Goal: Task Accomplishment & Management: Use online tool/utility

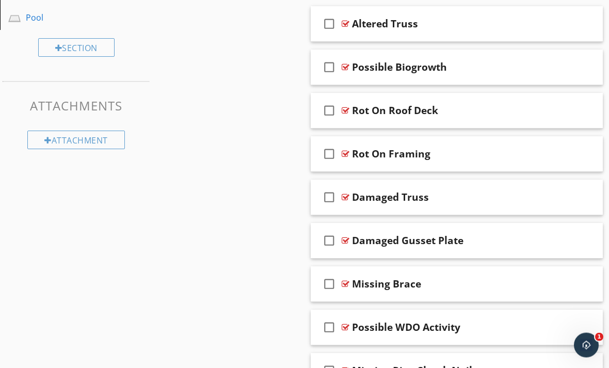
scroll to position [498, 0]
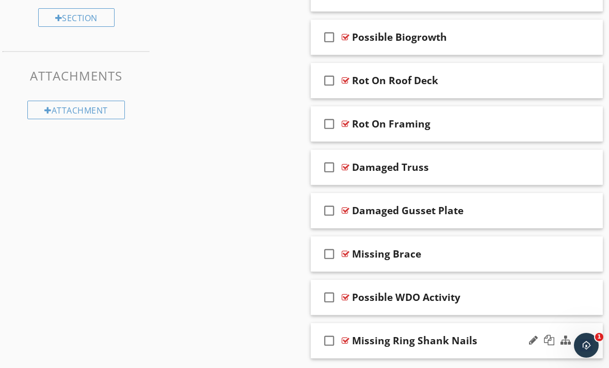
click at [347, 341] on div at bounding box center [346, 340] width 8 height 8
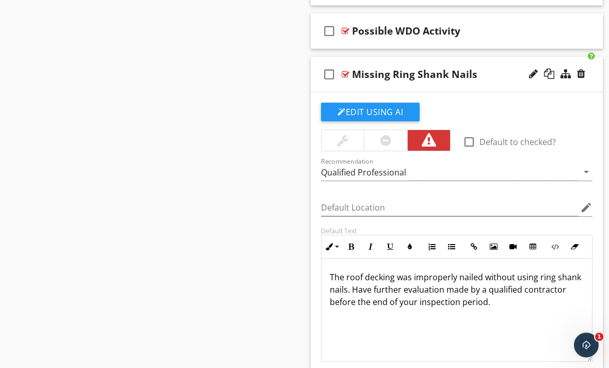
scroll to position [797, 0]
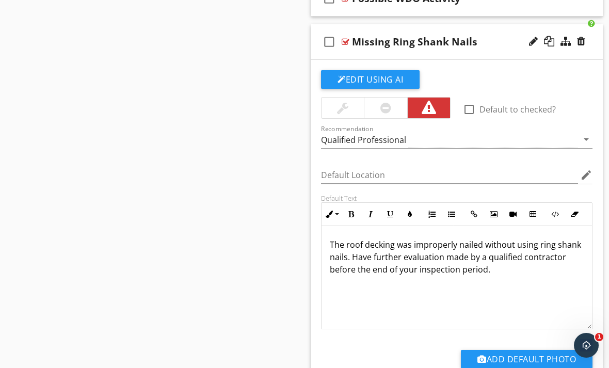
click at [496, 276] on div "The roof decking was improperly nailed without using ring shank nails. Have fur…" at bounding box center [456, 277] width 270 height 103
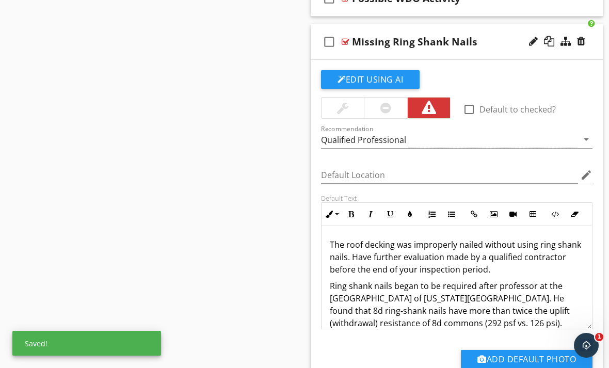
click at [497, 286] on p "Ring shank nails began to be required after professor at the [GEOGRAPHIC_DATA] …" at bounding box center [457, 305] width 254 height 50
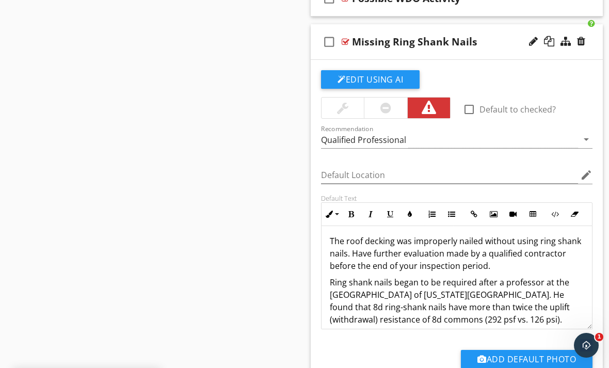
scroll to position [7, 0]
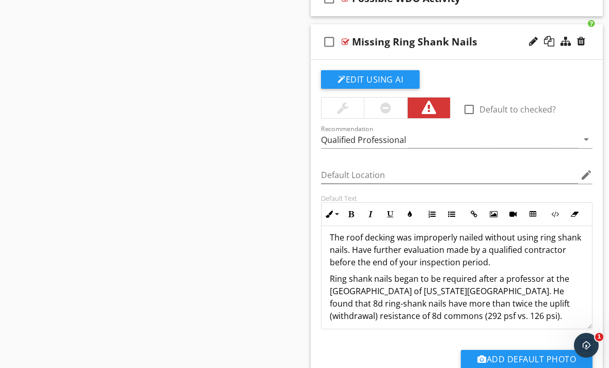
click at [585, 286] on div "The roof decking was improperly nailed without using ring shank nails. Have fur…" at bounding box center [456, 277] width 270 height 116
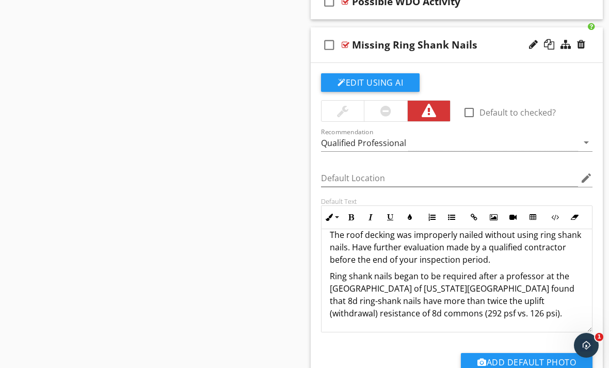
scroll to position [784, 0]
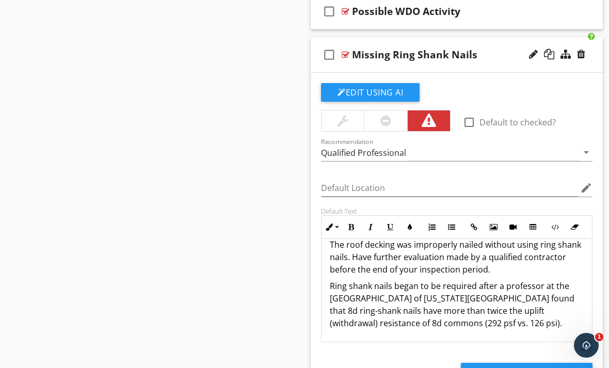
click at [442, 285] on p "Ring shank nails began to be required after a professor at the [GEOGRAPHIC_DATA…" at bounding box center [457, 305] width 254 height 50
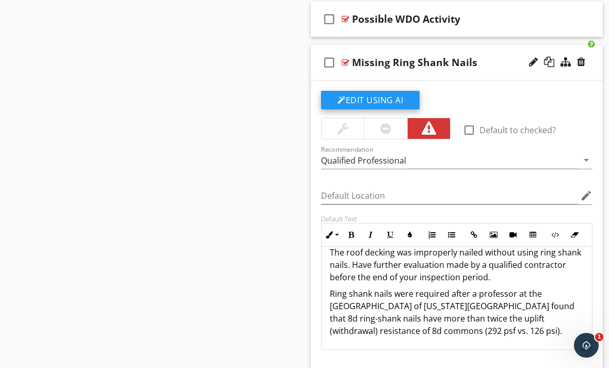
scroll to position [767, 0]
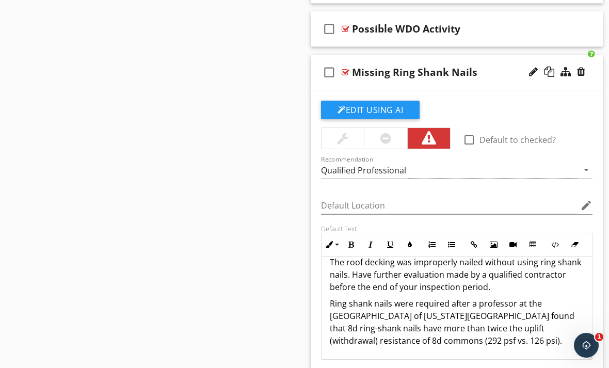
click at [348, 71] on div at bounding box center [346, 72] width 8 height 8
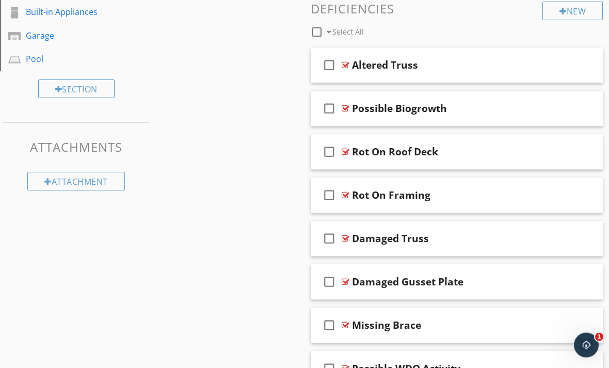
scroll to position [482, 0]
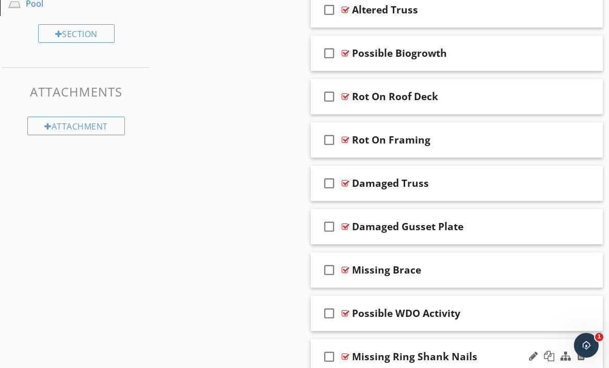
click at [347, 357] on div at bounding box center [346, 356] width 8 height 8
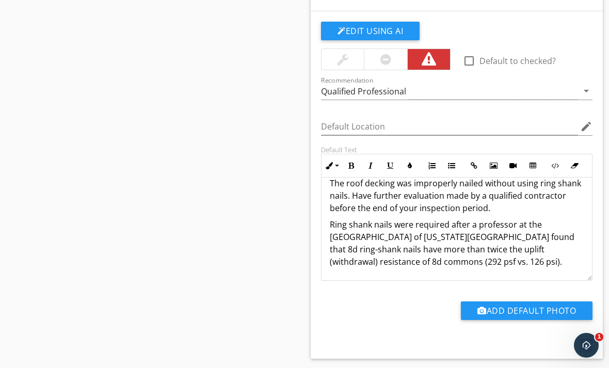
scroll to position [13, 0]
click at [522, 262] on p "Ring shank nails were required after a professor at the [GEOGRAPHIC_DATA] of [U…" at bounding box center [457, 243] width 254 height 50
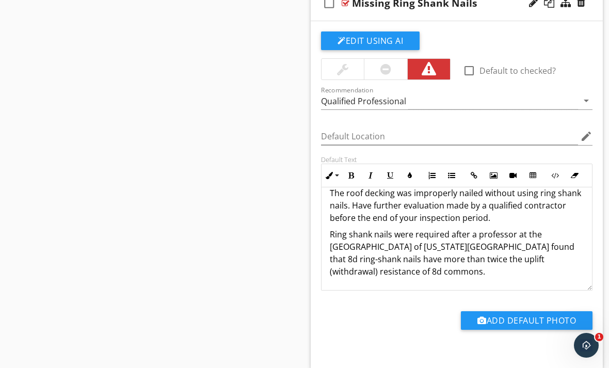
scroll to position [798, 0]
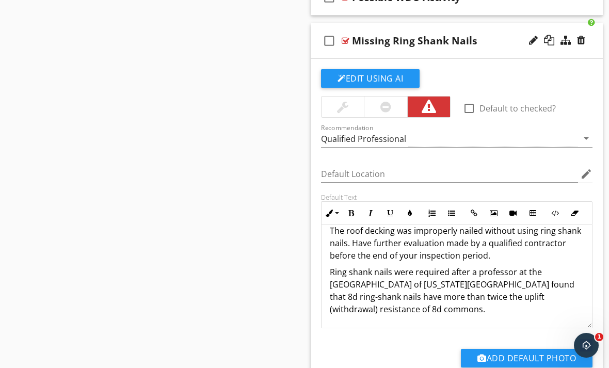
click at [345, 38] on div at bounding box center [346, 41] width 8 height 8
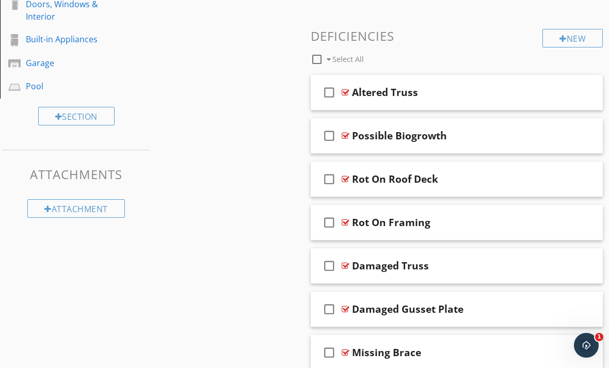
scroll to position [363, 0]
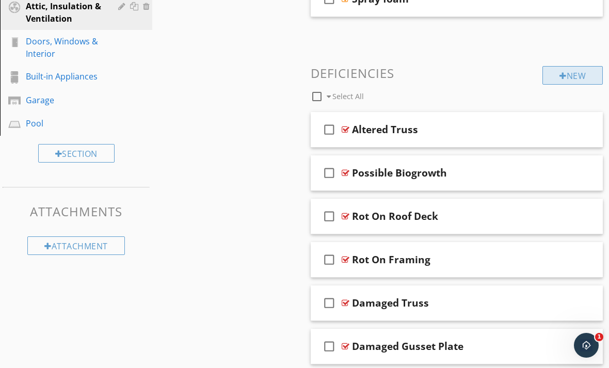
click at [559, 78] on div at bounding box center [562, 76] width 7 height 8
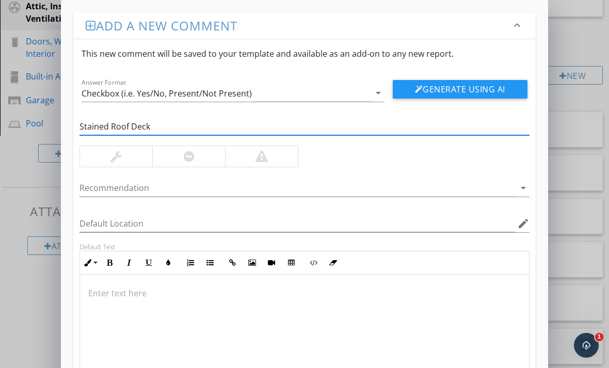
type input "Stained Roof Deck"
click at [259, 160] on div at bounding box center [261, 156] width 12 height 12
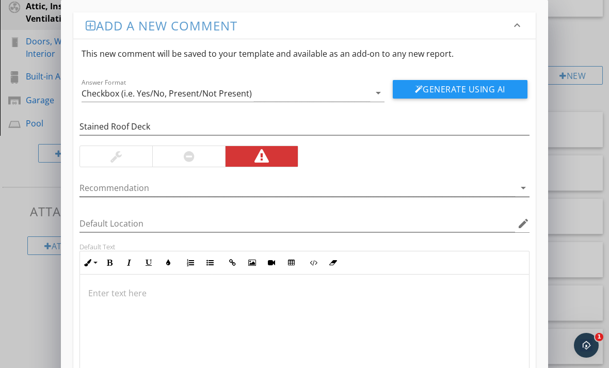
click at [515, 194] on div "Recommendation arrow_drop_down" at bounding box center [304, 188] width 450 height 17
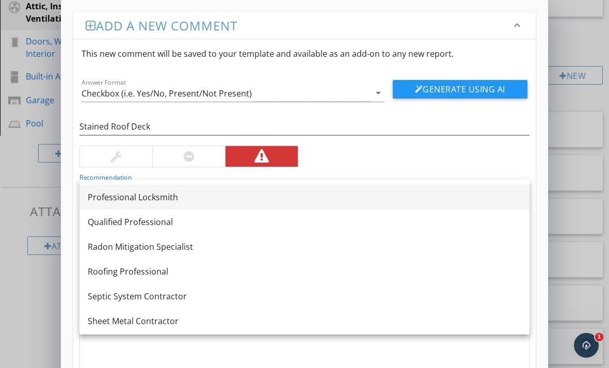
scroll to position [1159, 0]
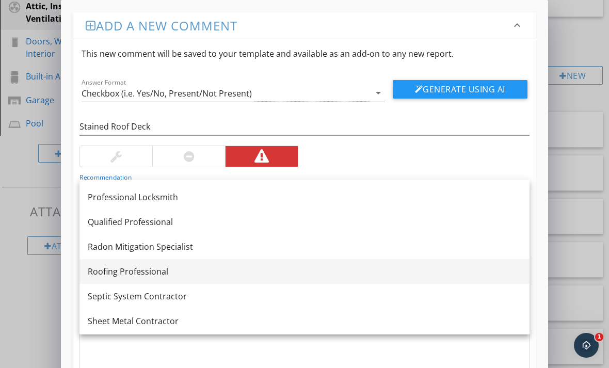
click at [174, 261] on link "Roofing Professional" at bounding box center [304, 271] width 450 height 25
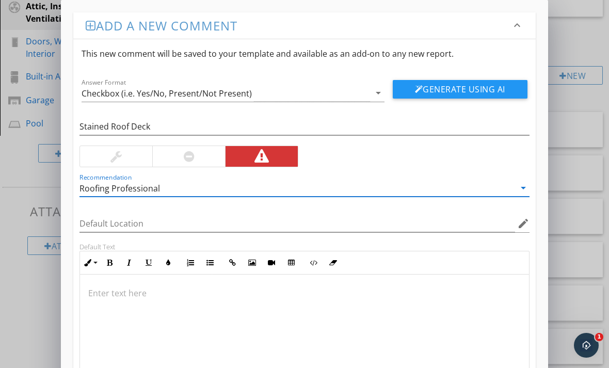
click at [163, 295] on p at bounding box center [304, 293] width 432 height 12
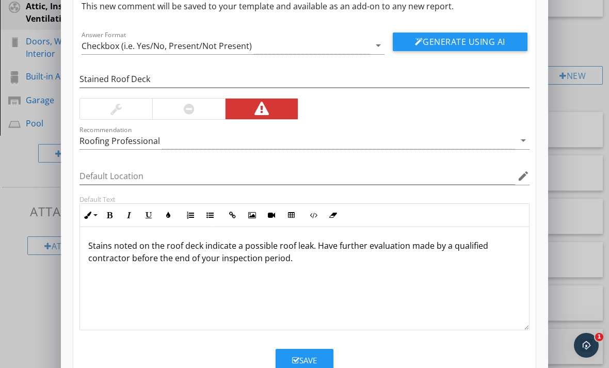
scroll to position [47, 0]
click at [287, 359] on button "Save" at bounding box center [305, 360] width 58 height 23
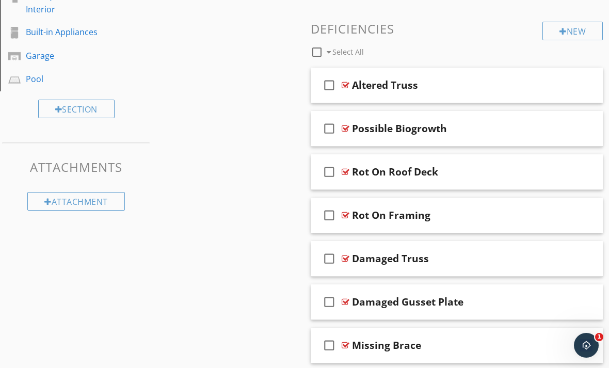
scroll to position [366, 0]
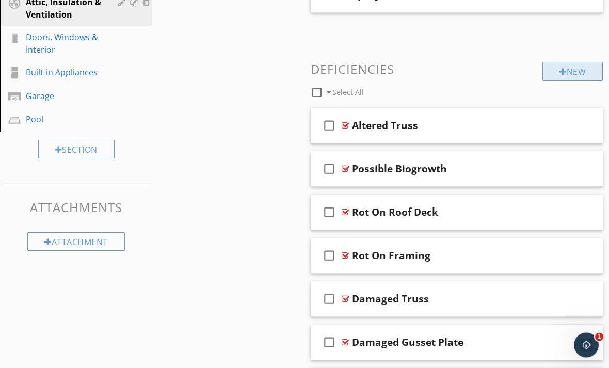
click at [546, 71] on div "New" at bounding box center [572, 71] width 60 height 19
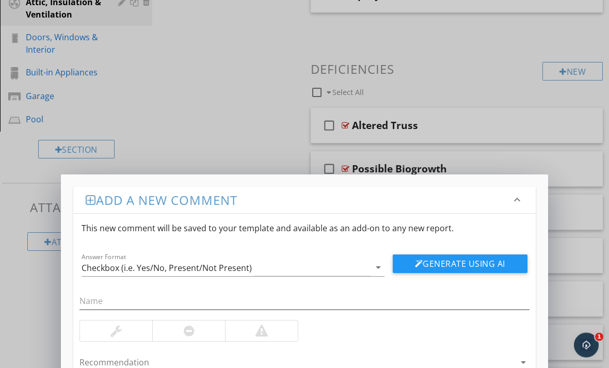
scroll to position [367, 0]
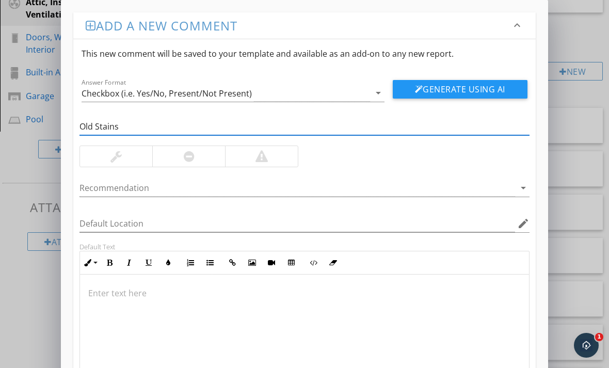
type input "Old Stains"
click at [137, 164] on div at bounding box center [116, 156] width 72 height 21
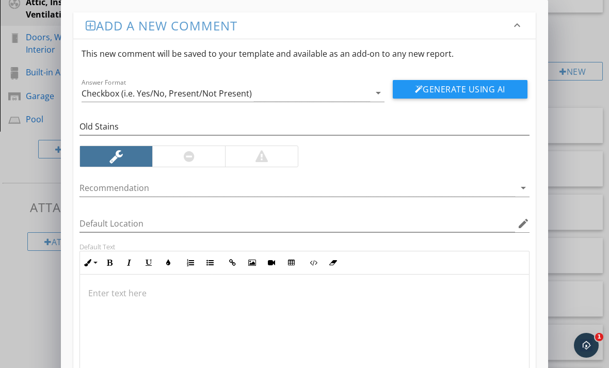
click at [175, 301] on div at bounding box center [304, 325] width 449 height 103
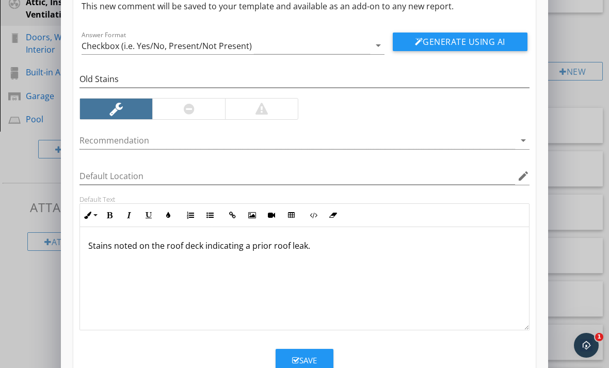
scroll to position [47, 0]
click at [295, 358] on icon "button" at bounding box center [295, 361] width 7 height 8
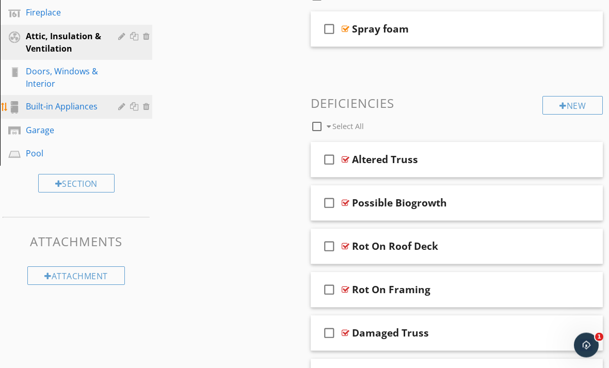
scroll to position [333, 0]
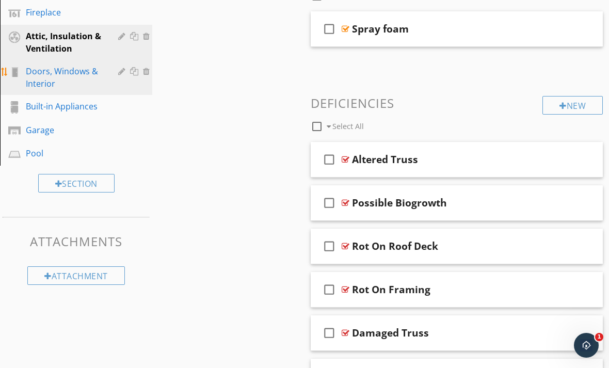
click at [70, 82] on div "Doors, Windows & Interior" at bounding box center [64, 77] width 77 height 25
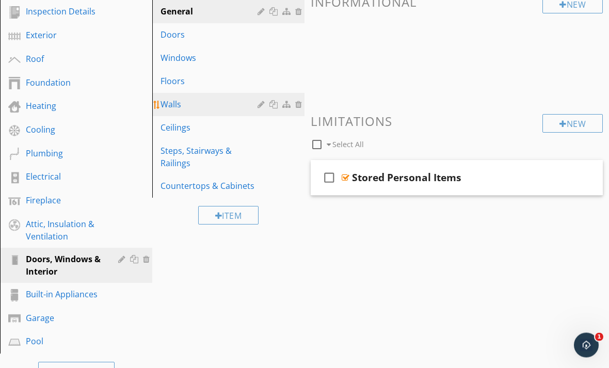
scroll to position [145, 0]
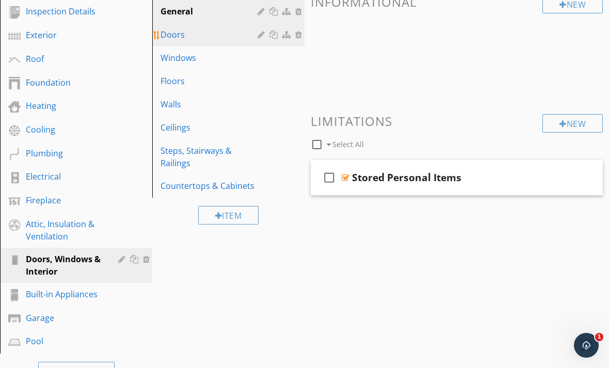
click at [168, 38] on div "Doors" at bounding box center [210, 34] width 100 height 12
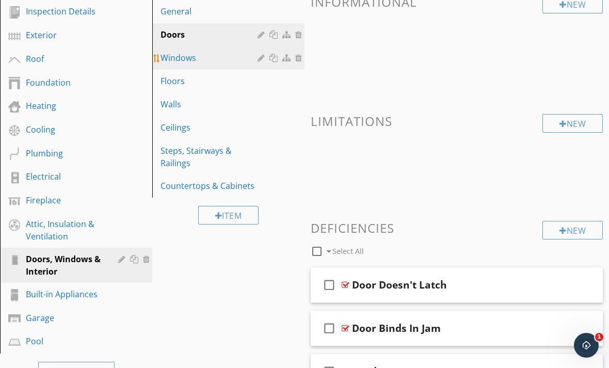
click at [174, 56] on div "Windows" at bounding box center [210, 58] width 100 height 12
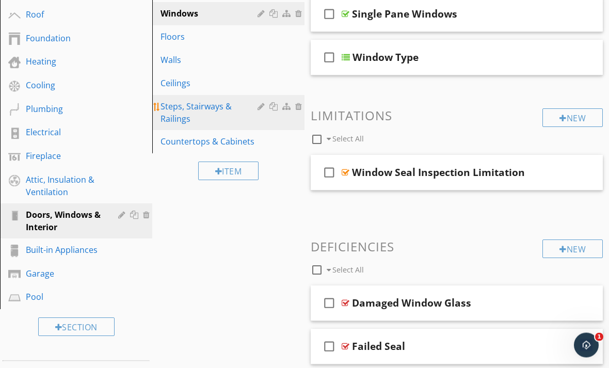
scroll to position [189, 0]
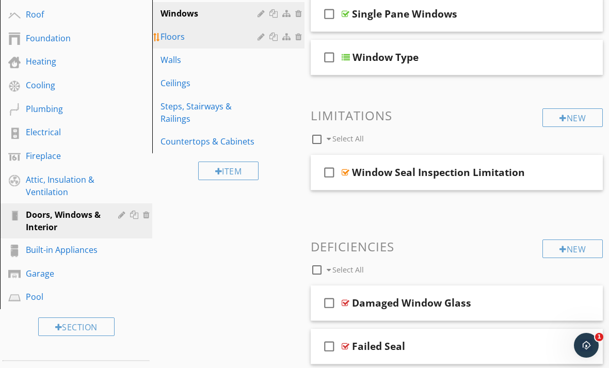
click at [176, 43] on link "Floors" at bounding box center [229, 36] width 149 height 23
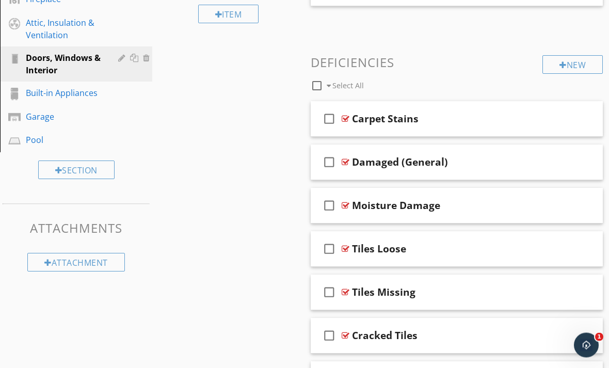
scroll to position [346, 0]
click at [344, 205] on div at bounding box center [346, 205] width 8 height 8
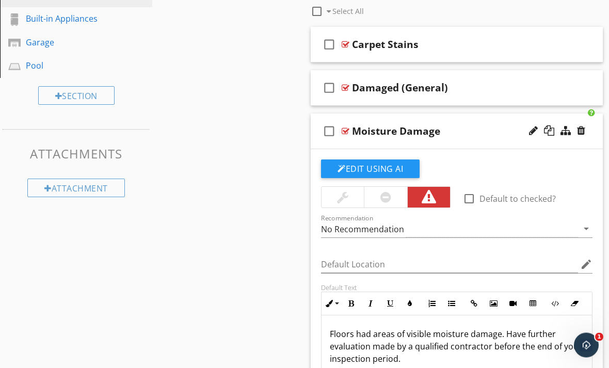
scroll to position [393, 0]
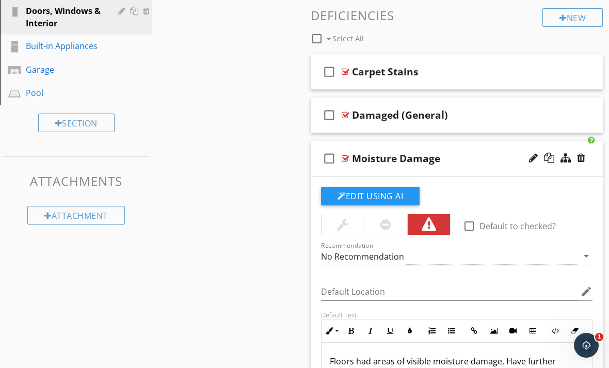
click at [346, 158] on div at bounding box center [346, 158] width 8 height 8
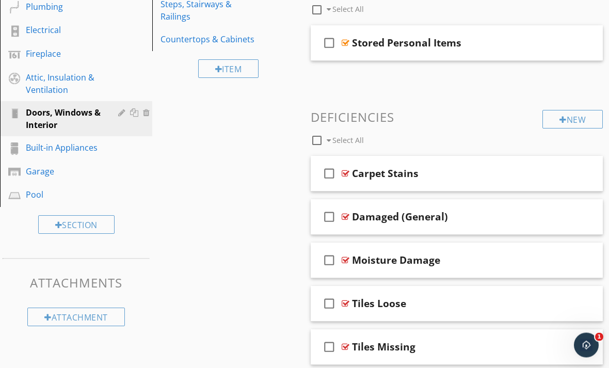
scroll to position [268, 0]
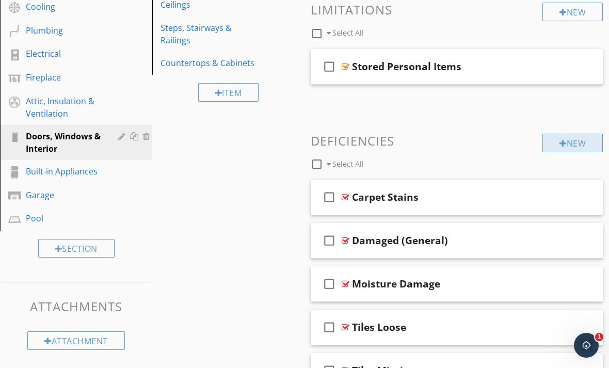
click at [550, 145] on div "New" at bounding box center [572, 143] width 60 height 19
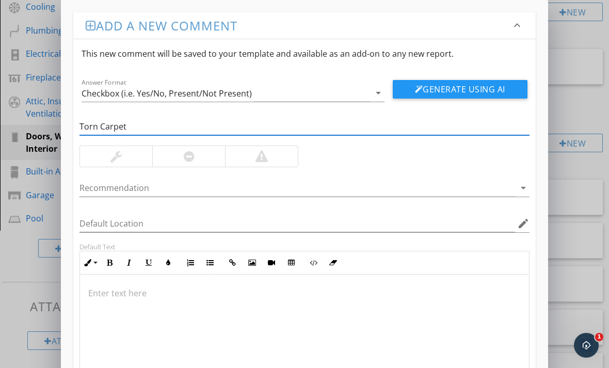
type input "Torn Carpet"
click at [272, 153] on div at bounding box center [261, 156] width 73 height 21
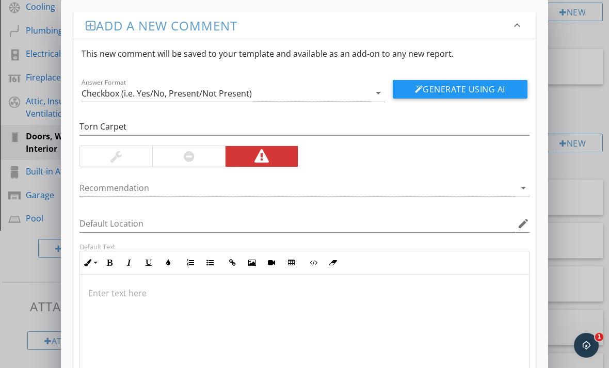
click at [119, 303] on div at bounding box center [304, 325] width 449 height 103
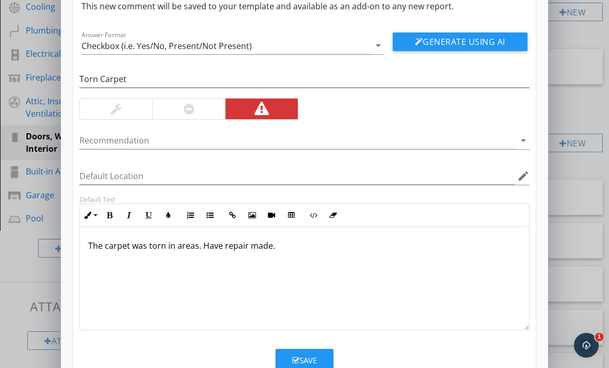
scroll to position [47, 0]
click at [123, 111] on div at bounding box center [116, 109] width 72 height 21
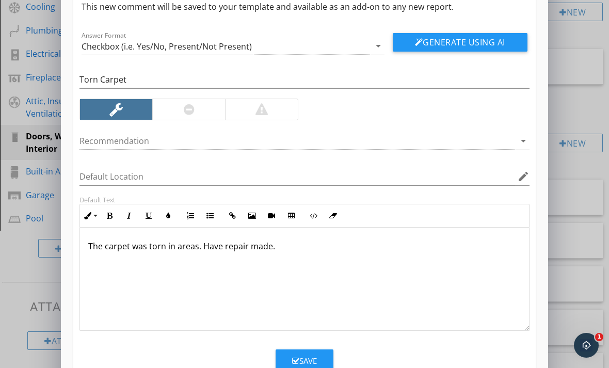
click at [291, 360] on button "Save" at bounding box center [305, 360] width 58 height 23
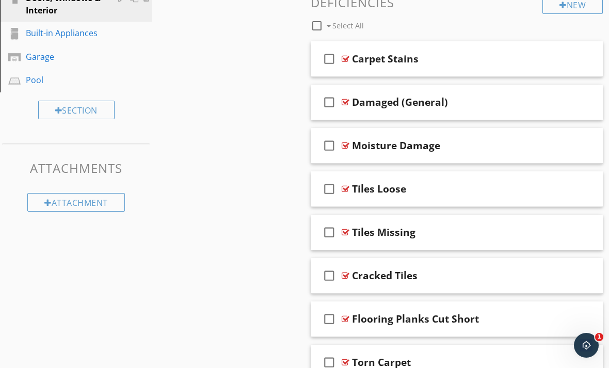
scroll to position [315, 0]
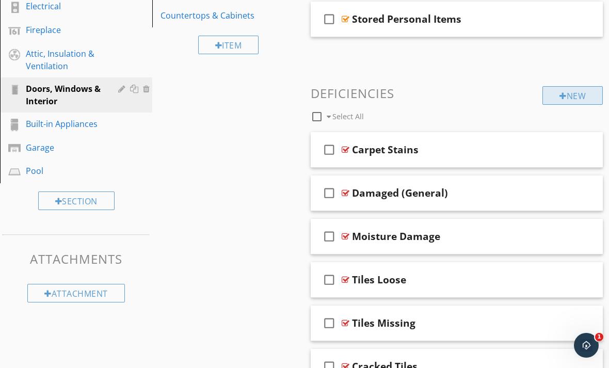
click at [569, 96] on div "New" at bounding box center [572, 95] width 60 height 19
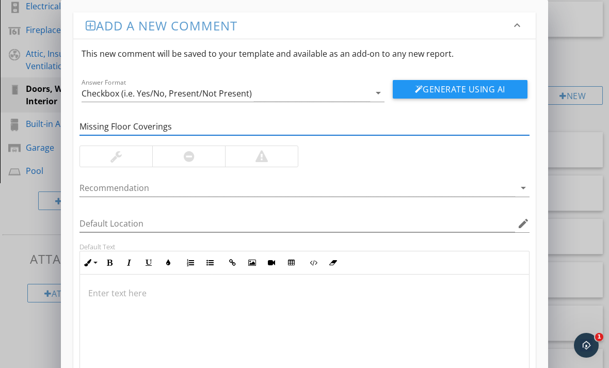
type input "Missing Floor Coverings"
click at [247, 156] on div at bounding box center [261, 156] width 73 height 21
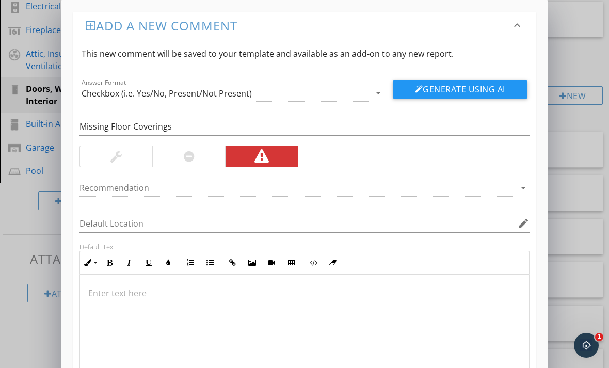
click at [515, 192] on div "arrow_drop_down" at bounding box center [522, 188] width 14 height 12
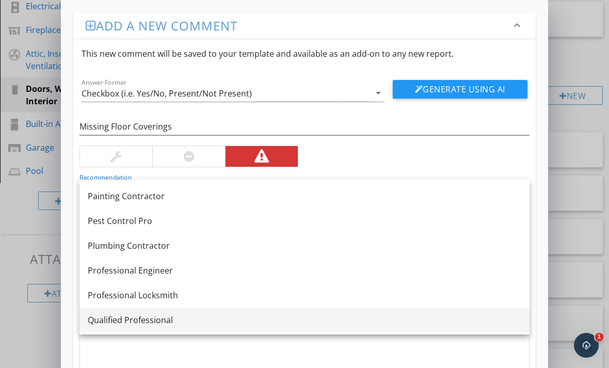
scroll to position [1065, 0]
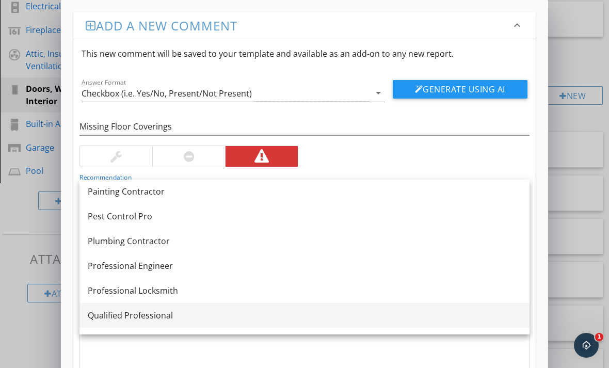
click at [206, 308] on link "Qualified Professional" at bounding box center [304, 315] width 450 height 25
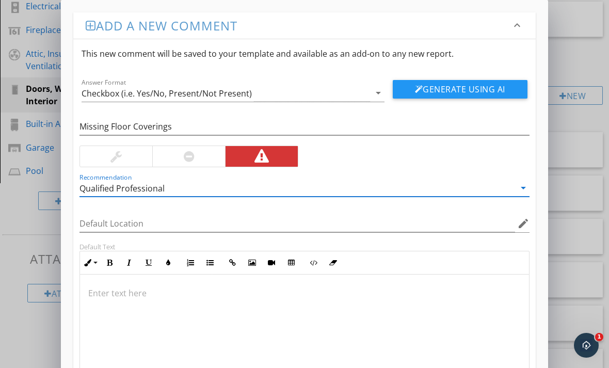
click at [201, 292] on p at bounding box center [304, 293] width 432 height 12
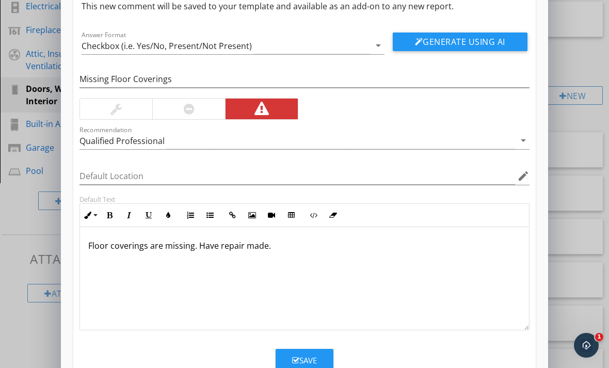
scroll to position [47, 0]
click at [284, 356] on button "Save" at bounding box center [305, 360] width 58 height 23
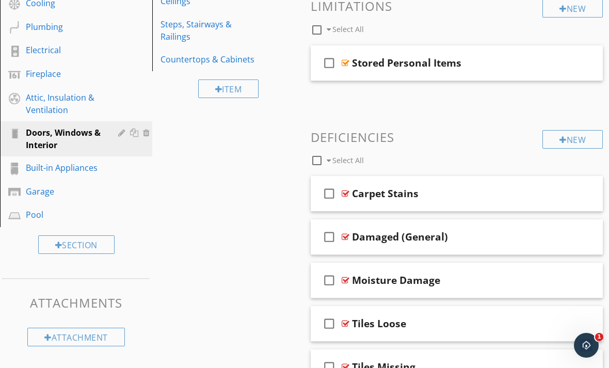
scroll to position [179, 0]
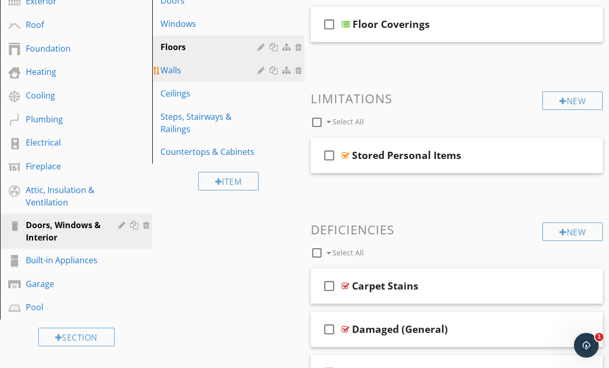
click at [174, 67] on div "Walls" at bounding box center [210, 70] width 100 height 12
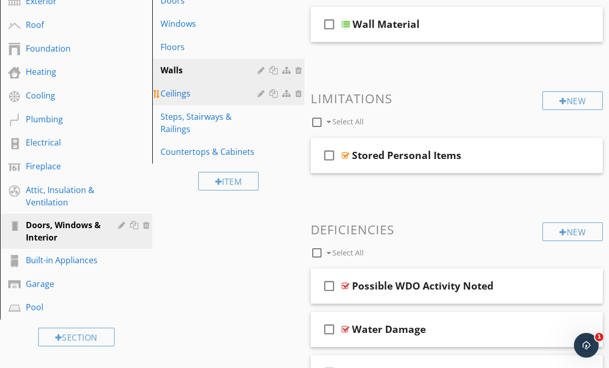
click at [197, 92] on div "Ceilings" at bounding box center [210, 93] width 100 height 12
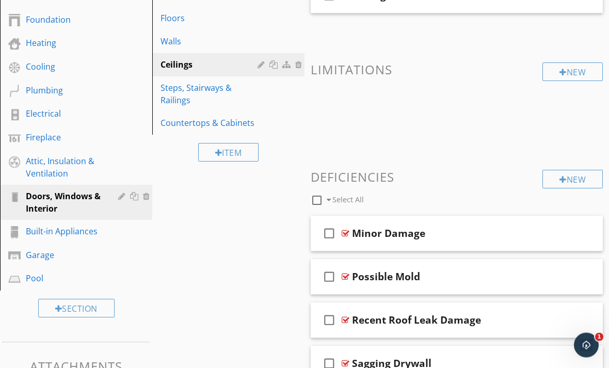
scroll to position [144, 0]
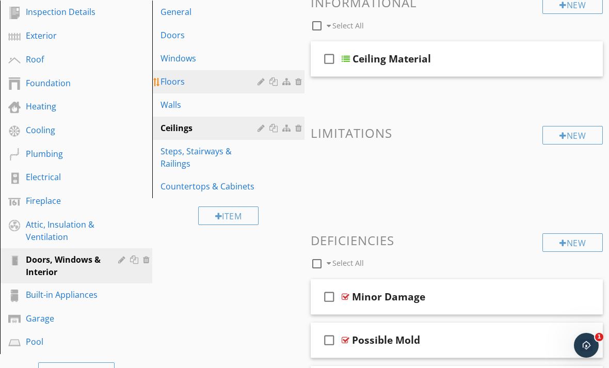
click at [185, 84] on div "Floors" at bounding box center [210, 81] width 100 height 12
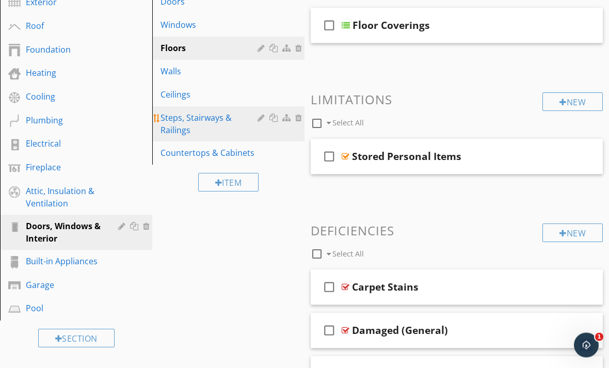
scroll to position [178, 0]
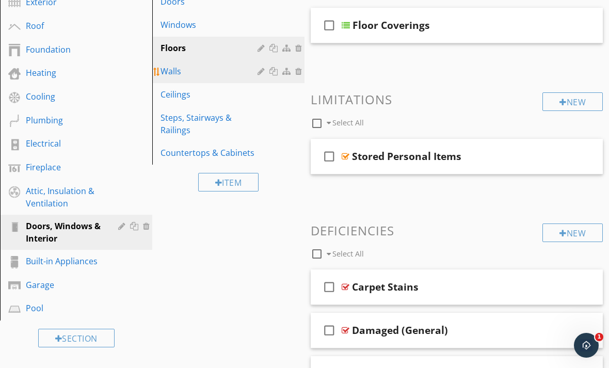
click at [174, 72] on div "Walls" at bounding box center [210, 71] width 100 height 12
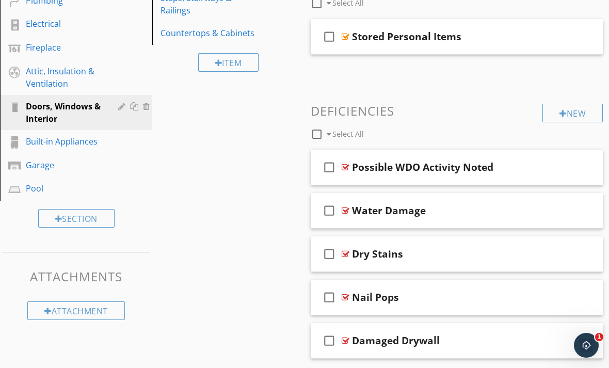
scroll to position [296, 0]
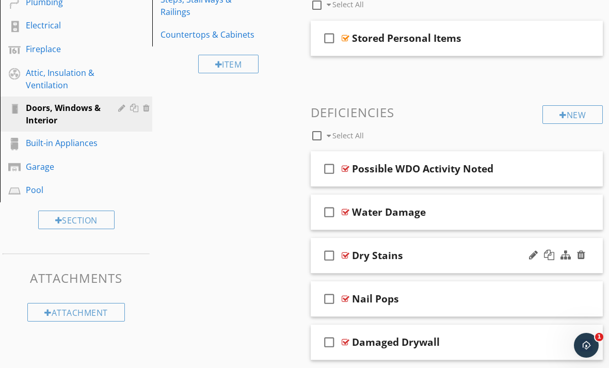
click at [344, 253] on div at bounding box center [346, 255] width 8 height 8
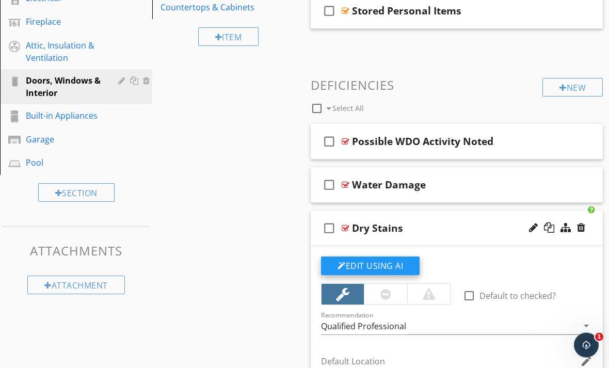
scroll to position [292, 0]
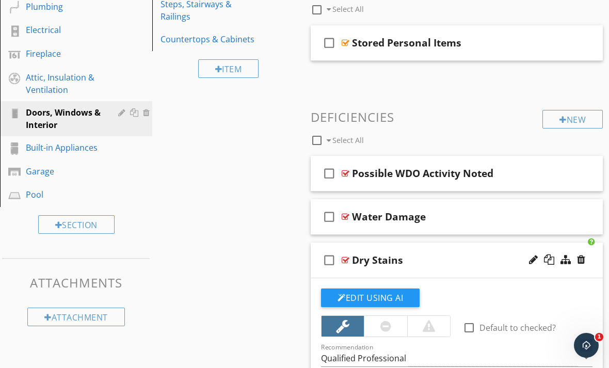
click at [344, 260] on div at bounding box center [346, 260] width 8 height 8
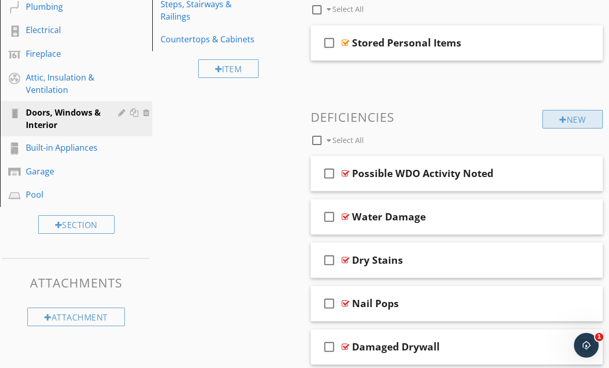
click at [554, 117] on div "New" at bounding box center [572, 119] width 60 height 19
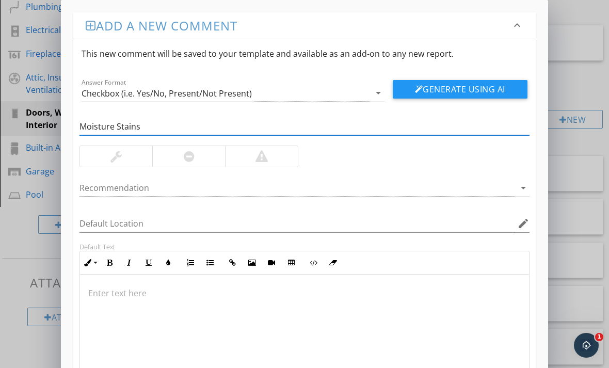
type input "Moisture Stains"
click at [238, 157] on div at bounding box center [261, 156] width 73 height 21
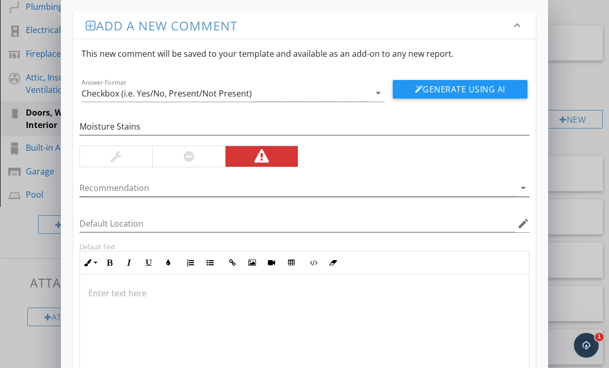
click at [515, 186] on div "arrow_drop_down" at bounding box center [522, 188] width 14 height 12
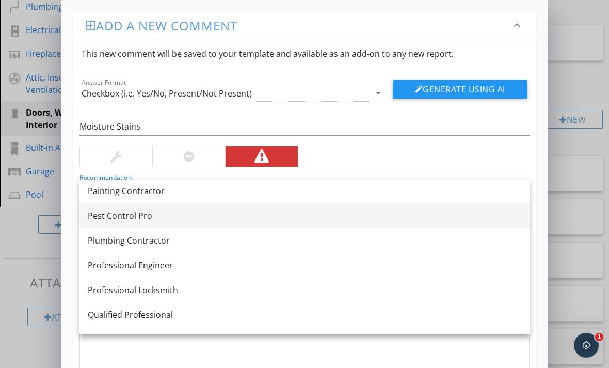
scroll to position [1124, 0]
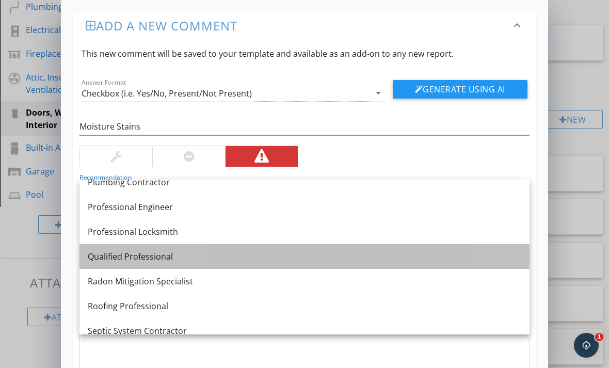
click at [140, 255] on div "Qualified Professional" at bounding box center [304, 256] width 433 height 12
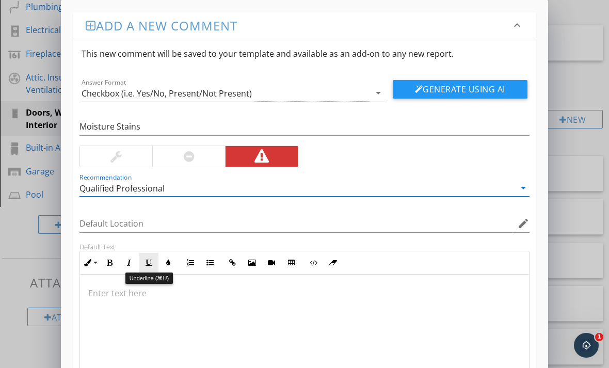
click at [141, 254] on button "Underline" at bounding box center [149, 263] width 20 height 20
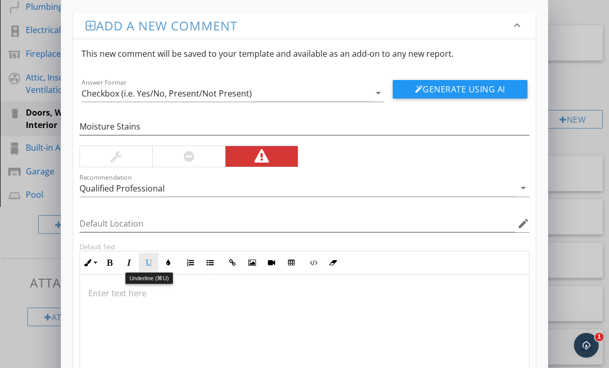
click at [144, 256] on button "Underline" at bounding box center [149, 263] width 20 height 20
click at [136, 301] on div "​ ​​​​" at bounding box center [304, 325] width 449 height 103
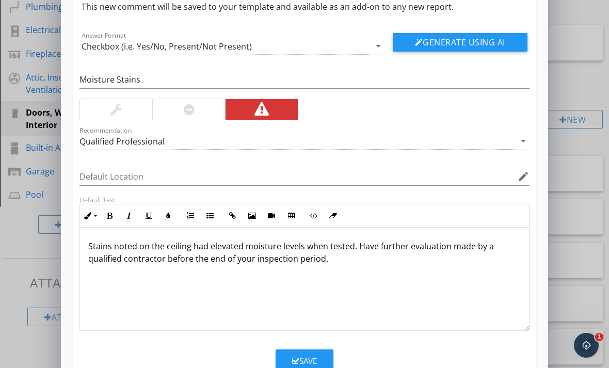
scroll to position [47, 0]
click at [316, 356] on div "Save" at bounding box center [304, 361] width 25 height 12
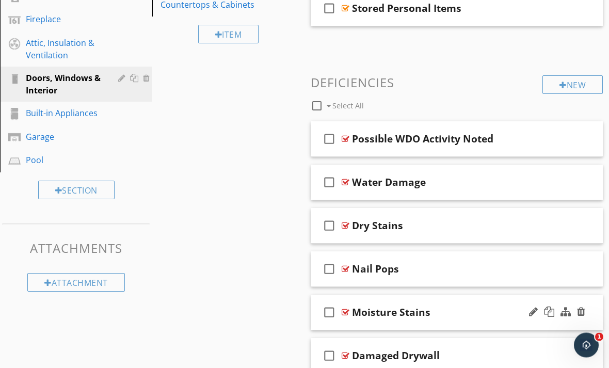
scroll to position [325, 0]
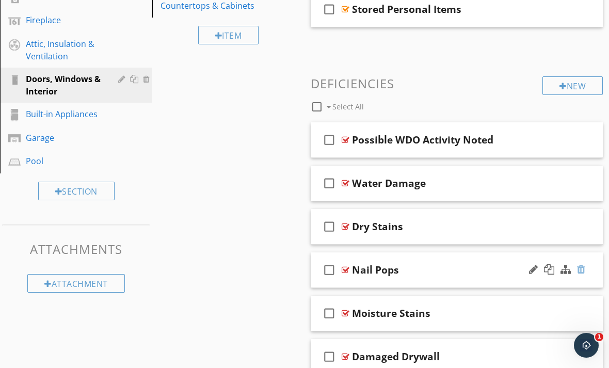
click at [585, 272] on div at bounding box center [581, 269] width 8 height 10
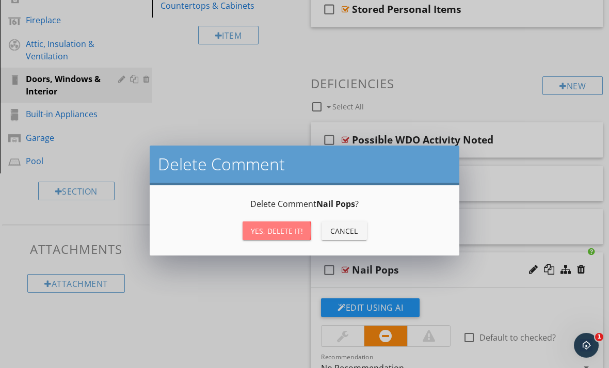
click at [278, 236] on button "Yes, Delete it!" at bounding box center [277, 230] width 69 height 19
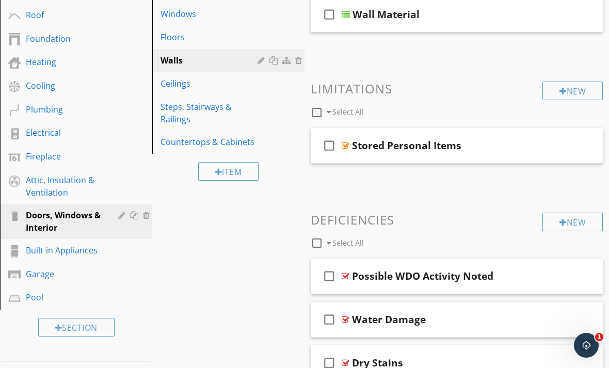
scroll to position [191, 0]
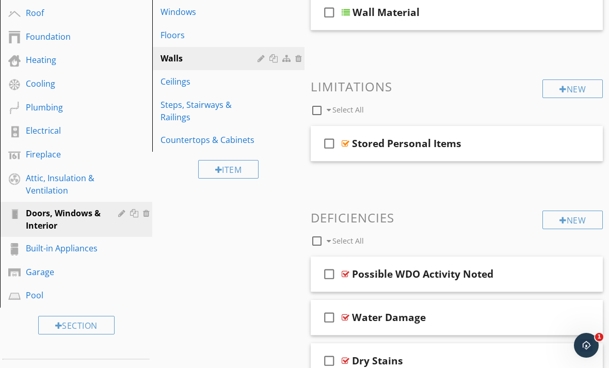
click at [0, 0] on html "SPECTORA [PERSON_NAME] [PERSON_NAME]’s Property Inspections, LLC Role: Inspecto…" at bounding box center [304, 159] width 609 height 700
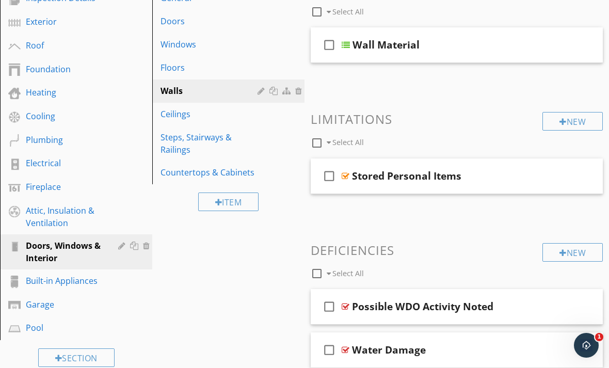
scroll to position [158, 0]
click at [564, 257] on div "New" at bounding box center [572, 253] width 60 height 19
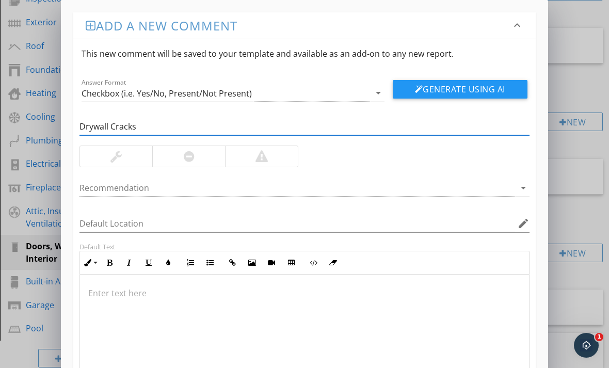
type input "Drywall Cracks"
click at [239, 163] on div at bounding box center [261, 156] width 73 height 21
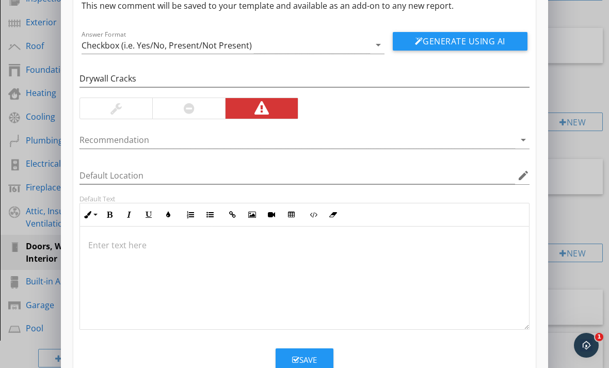
scroll to position [47, 0]
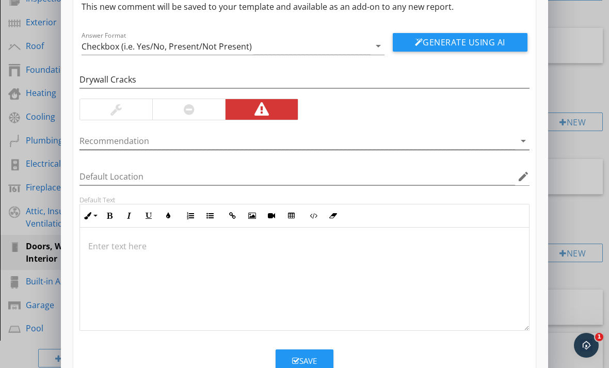
click at [525, 137] on icon "arrow_drop_down" at bounding box center [523, 141] width 12 height 12
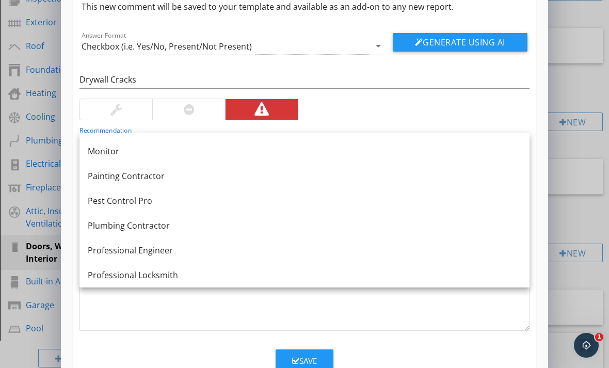
scroll to position [1082, 0]
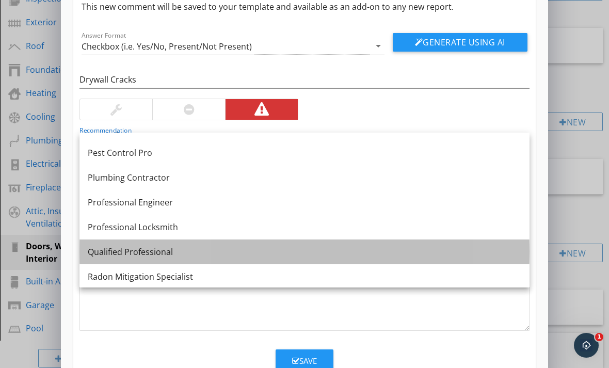
click at [207, 256] on div "Qualified Professional" at bounding box center [304, 252] width 433 height 12
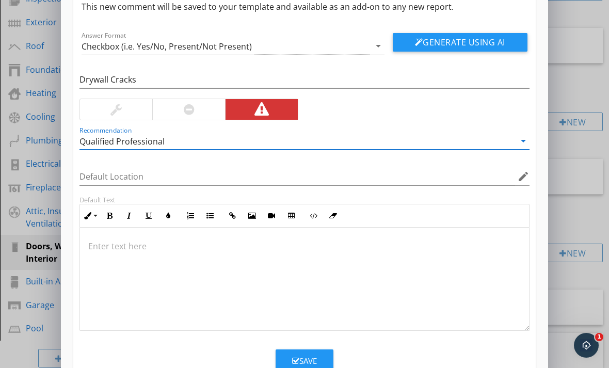
click at [287, 363] on button "Save" at bounding box center [305, 360] width 58 height 23
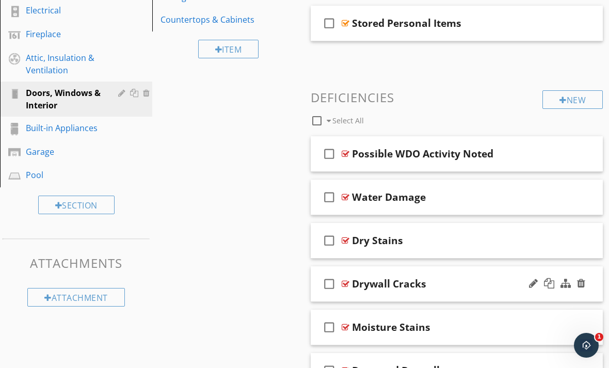
scroll to position [310, 0]
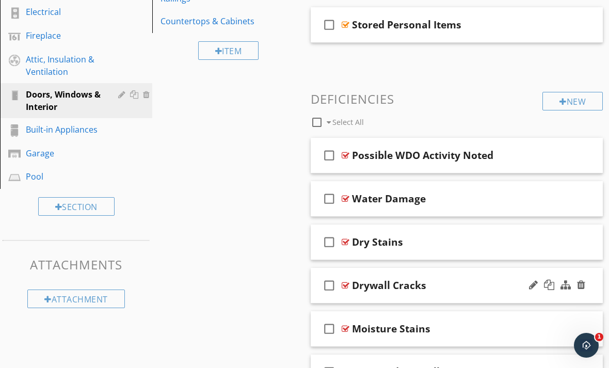
click at [342, 283] on div at bounding box center [346, 285] width 8 height 8
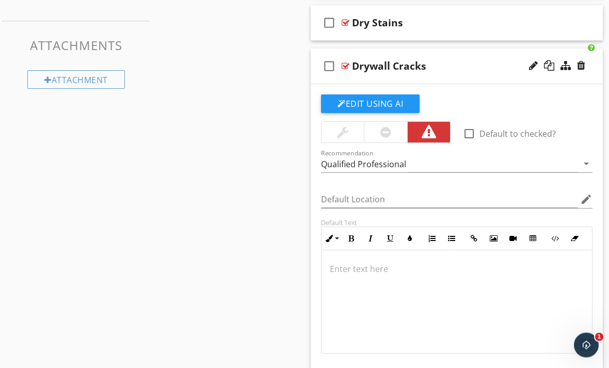
scroll to position [529, 0]
click at [344, 270] on p at bounding box center [457, 269] width 254 height 12
drag, startPoint x: 344, startPoint y: 270, endPoint x: -1, endPoint y: -529, distance: 870.9
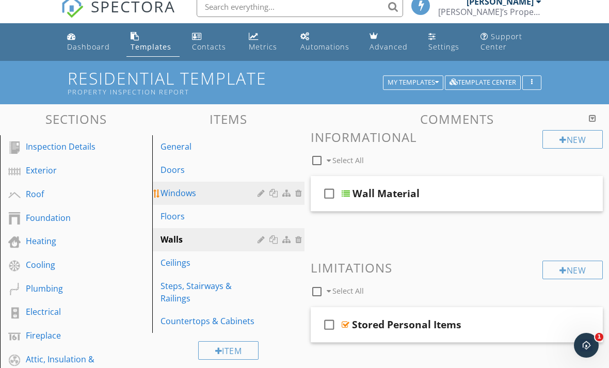
scroll to position [6, 0]
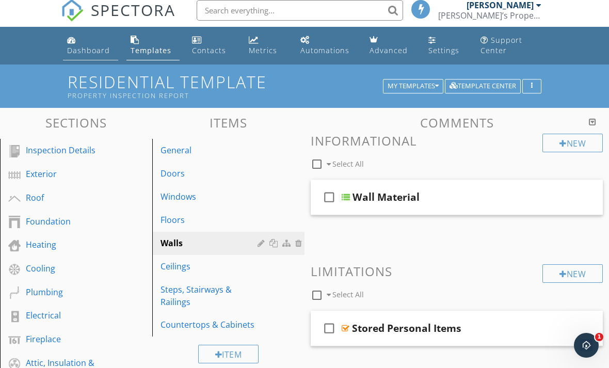
click at [89, 52] on div "Dashboard" at bounding box center [88, 50] width 43 height 10
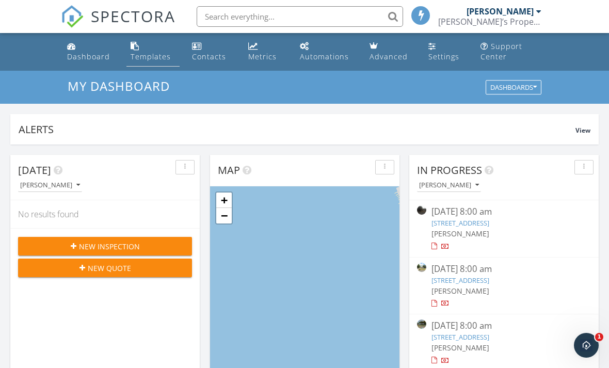
click at [142, 54] on div "Templates" at bounding box center [151, 57] width 40 height 10
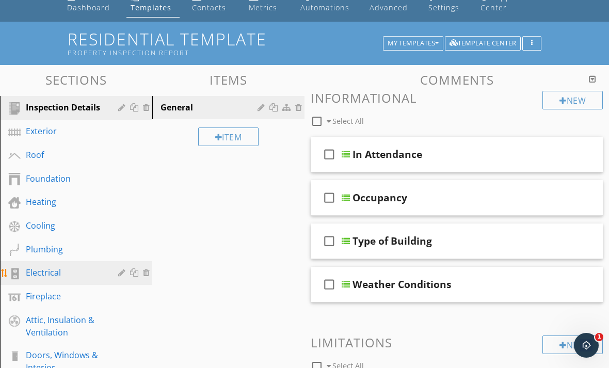
scroll to position [49, 0]
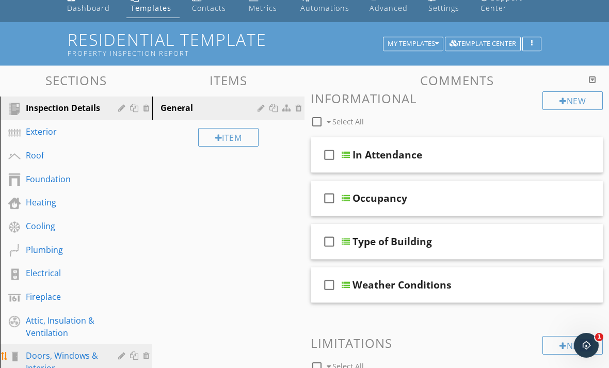
click at [65, 352] on div "Doors, Windows & Interior" at bounding box center [64, 361] width 77 height 25
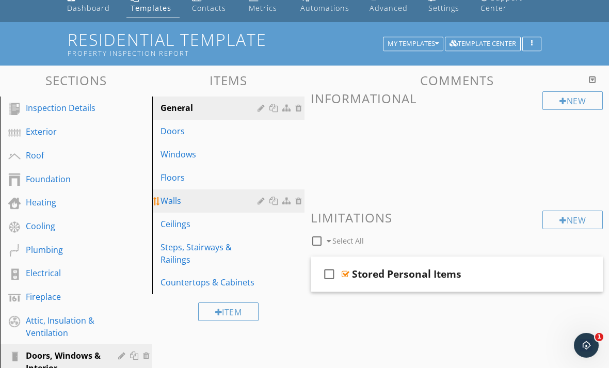
click at [189, 199] on div "Walls" at bounding box center [210, 201] width 100 height 12
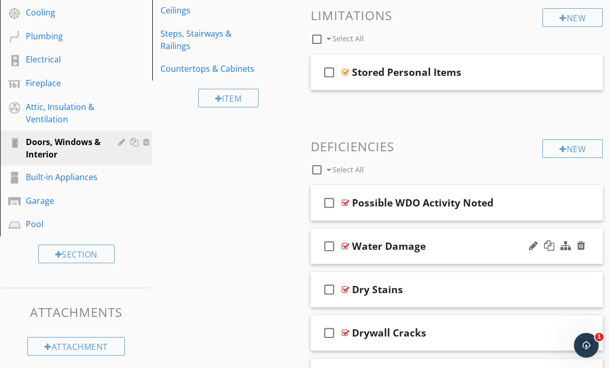
scroll to position [285, 0]
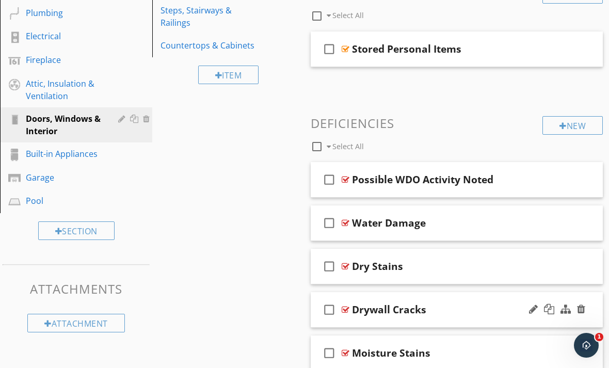
click at [346, 308] on div at bounding box center [346, 309] width 8 height 8
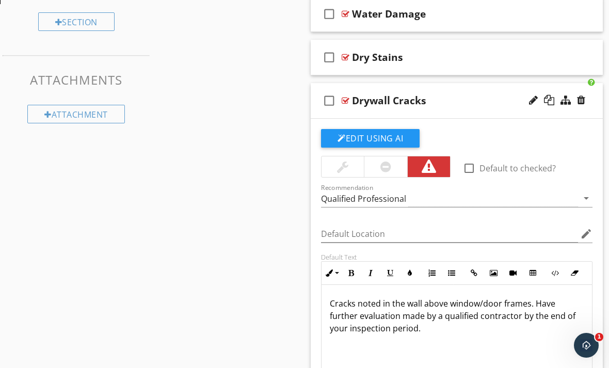
scroll to position [360, 0]
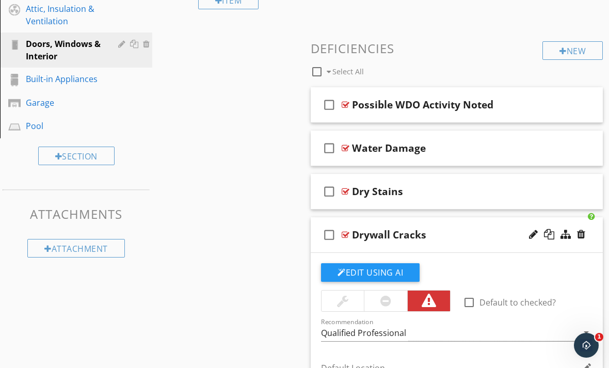
click at [350, 235] on div "check_box_outline_blank Drywall Cracks" at bounding box center [457, 235] width 292 height 36
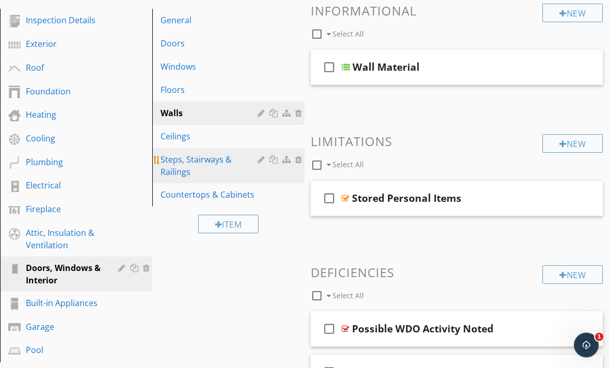
scroll to position [136, 0]
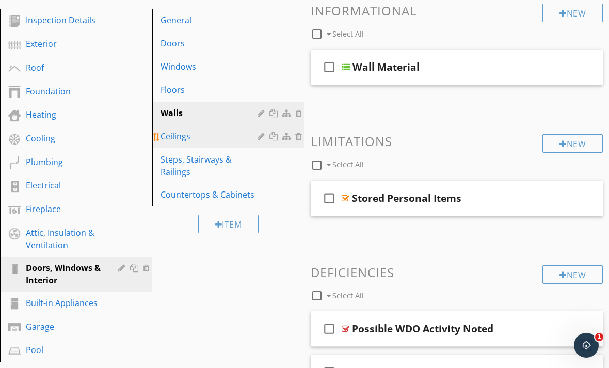
click at [183, 137] on div "Ceilings" at bounding box center [210, 136] width 100 height 12
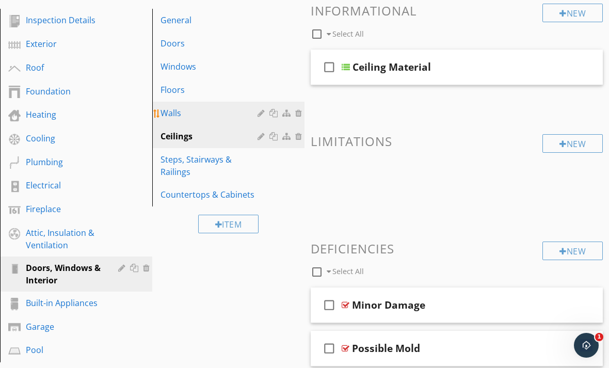
click at [183, 110] on div "Walls" at bounding box center [210, 113] width 100 height 12
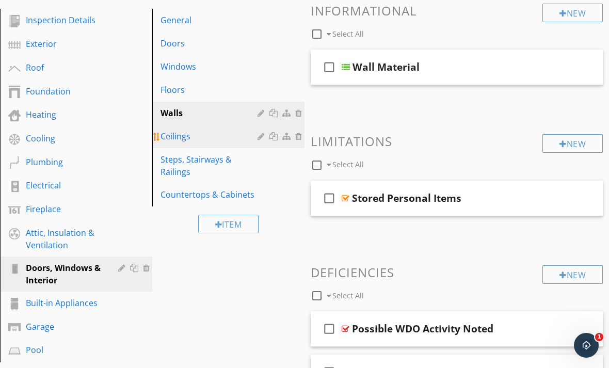
click at [182, 127] on link "Ceilings" at bounding box center [229, 136] width 149 height 23
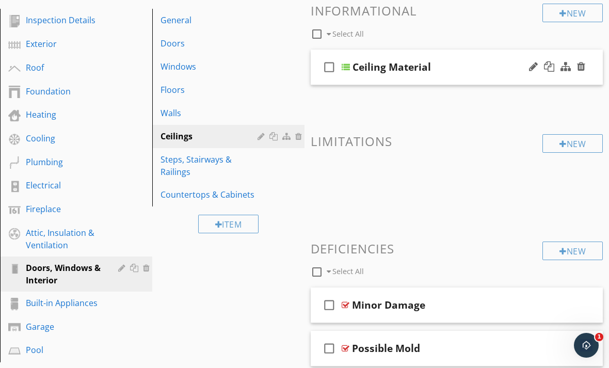
click at [349, 66] on div at bounding box center [346, 67] width 8 height 8
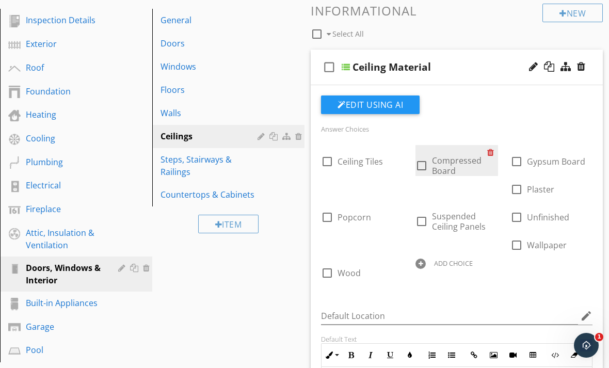
click at [489, 151] on div at bounding box center [492, 152] width 11 height 14
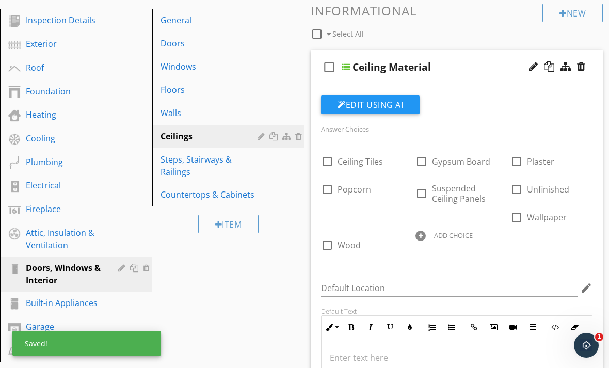
click at [427, 237] on div "ADD CHOICE" at bounding box center [456, 235] width 82 height 12
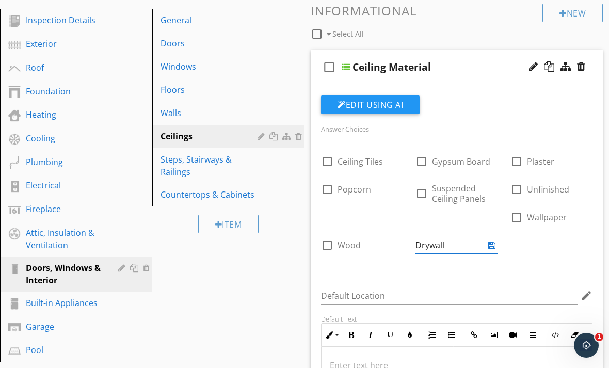
click at [491, 246] on icon at bounding box center [491, 245] width 7 height 8
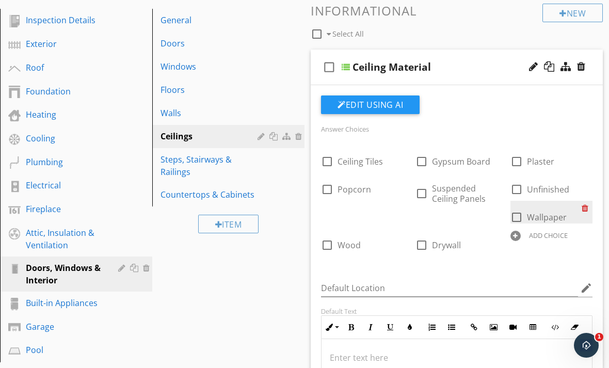
click at [589, 206] on div at bounding box center [586, 208] width 11 height 14
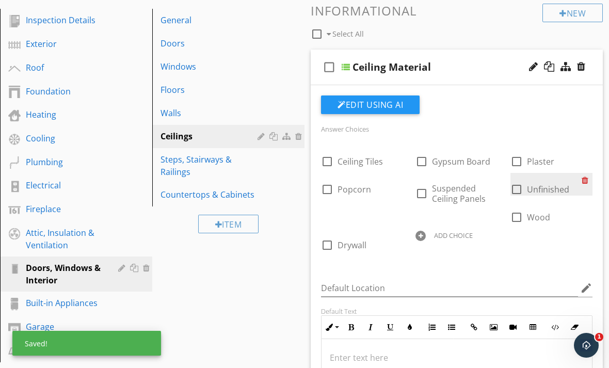
click at [585, 181] on div at bounding box center [586, 180] width 11 height 14
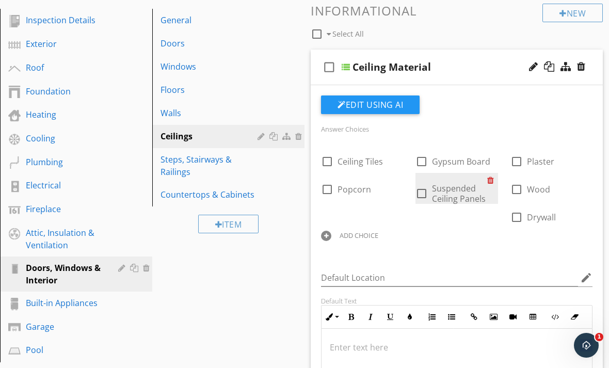
click at [492, 179] on div at bounding box center [492, 180] width 11 height 14
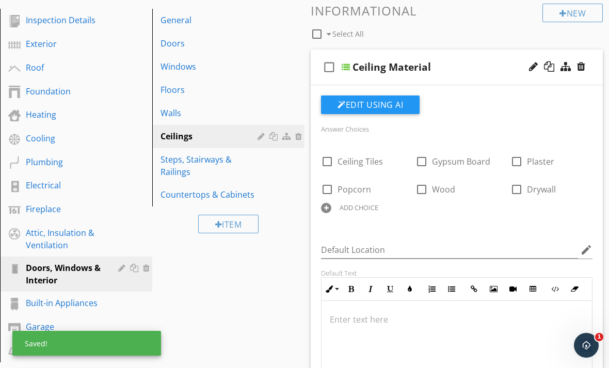
click at [332, 212] on div "ADD CHOICE" at bounding box center [362, 207] width 82 height 12
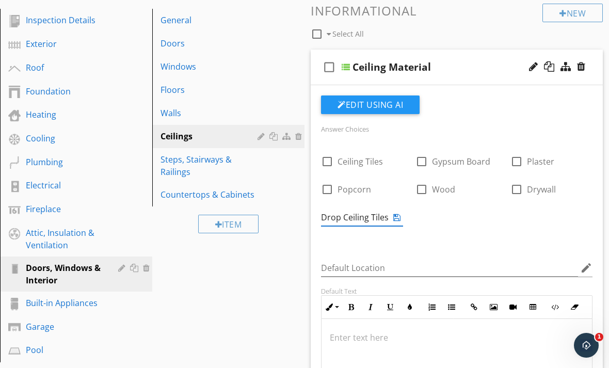
click at [398, 217] on icon at bounding box center [396, 217] width 7 height 8
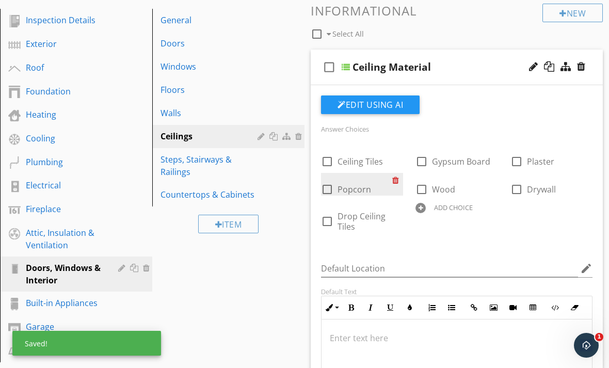
click at [396, 183] on div at bounding box center [397, 180] width 11 height 14
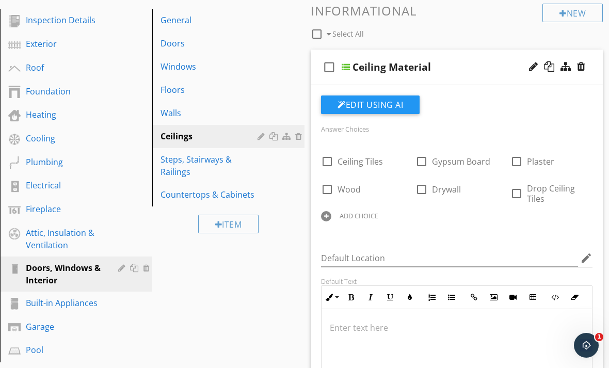
click at [329, 216] on div at bounding box center [326, 216] width 10 height 10
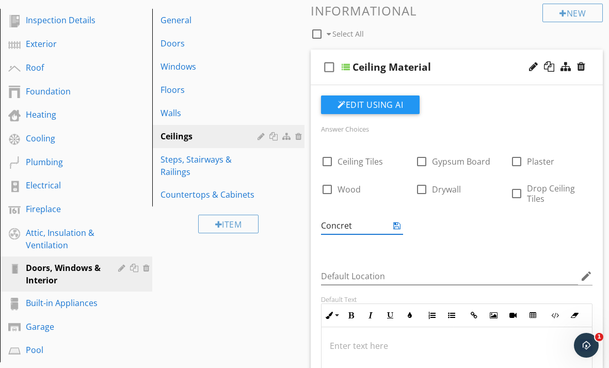
type input "Concrete"
click at [396, 224] on icon at bounding box center [396, 225] width 7 height 8
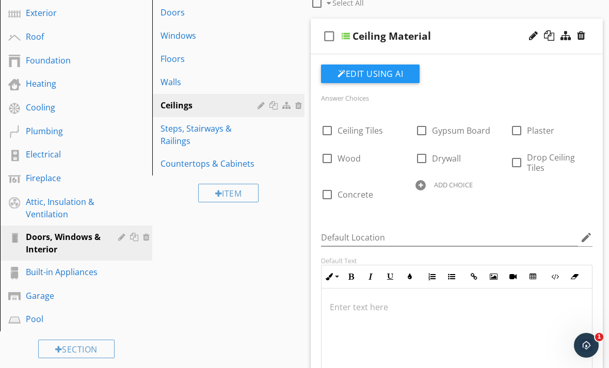
scroll to position [169, 0]
